Goal: Task Accomplishment & Management: Manage account settings

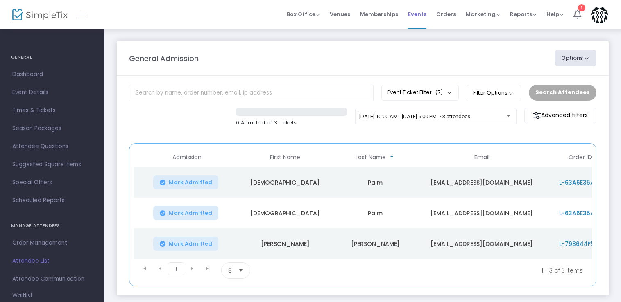
click at [416, 12] on span "Events" at bounding box center [417, 14] width 18 height 21
